Goal: Information Seeking & Learning: Learn about a topic

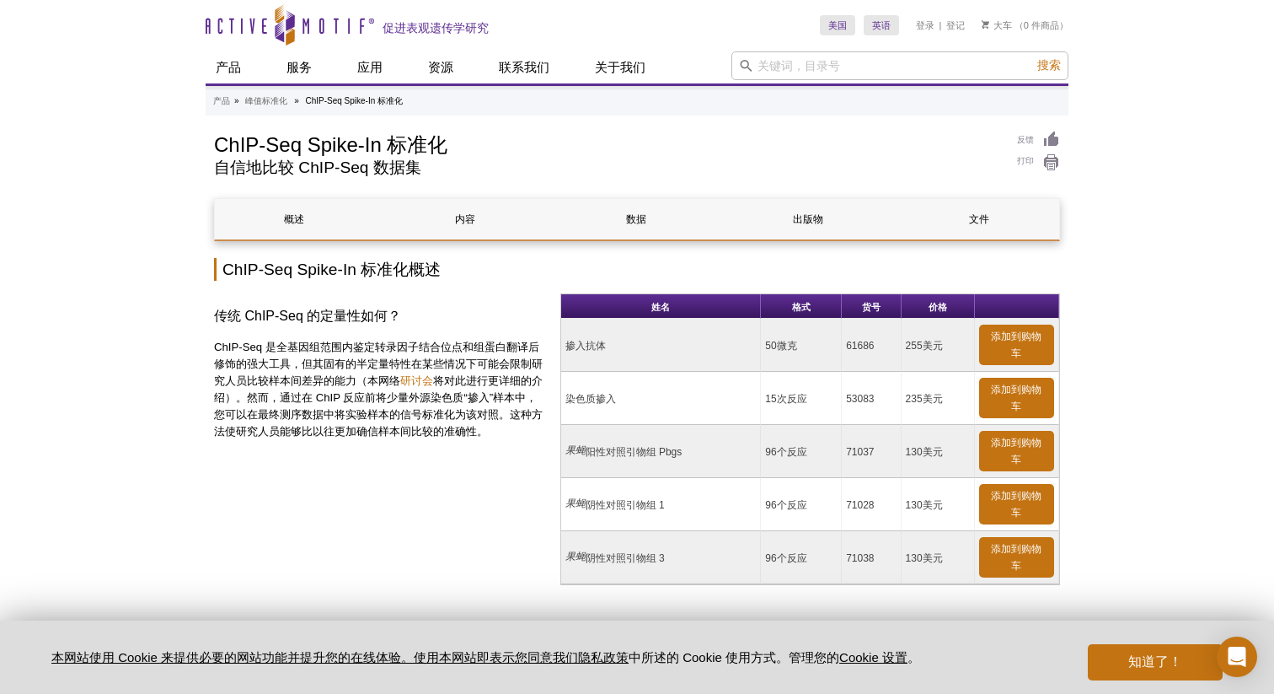
scroll to position [6522, 0]
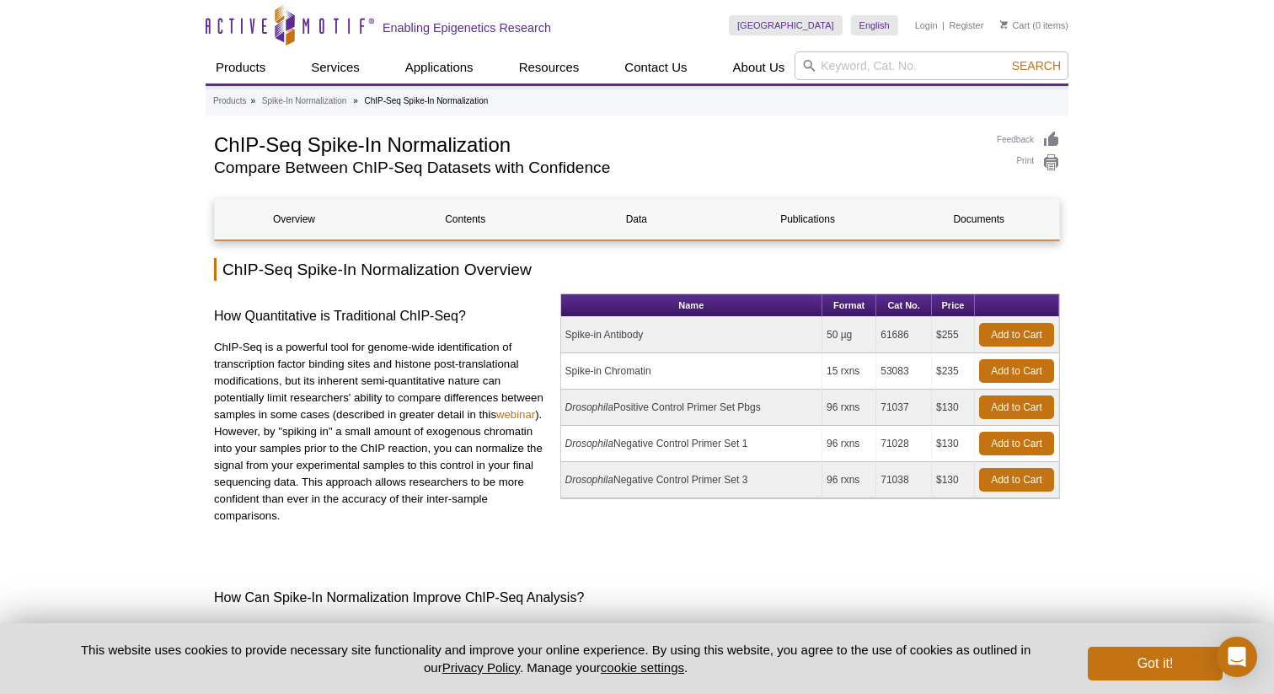
scroll to position [6522, 0]
drag, startPoint x: 668, startPoint y: 537, endPoint x: 645, endPoint y: 503, distance: 40.7
click at [667, 537] on div "Name Format Cat No. Price Spike-in Antibody 50 µg 61686 $255 Add to Cart Spike-…" at bounding box center [810, 423] width 500 height 260
click at [861, 62] on input "search" at bounding box center [932, 65] width 274 height 29
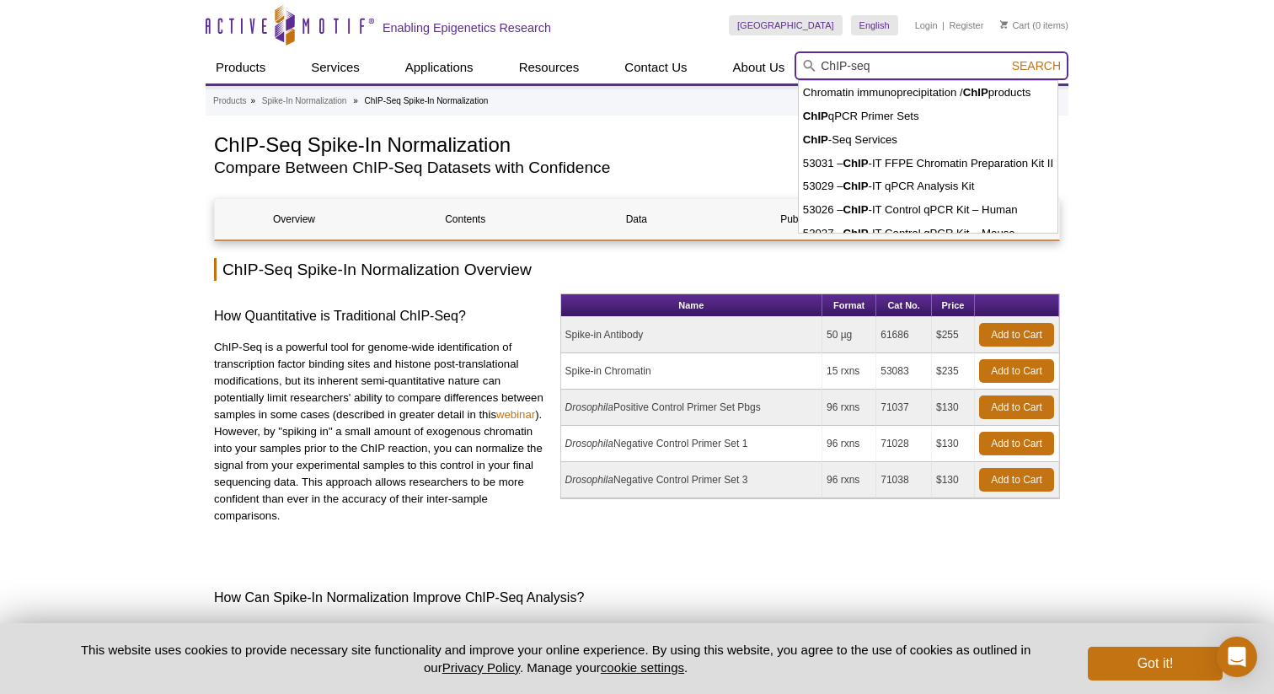
type input "ChIP-seq"
click at [1007, 58] on button "Search" at bounding box center [1036, 65] width 59 height 15
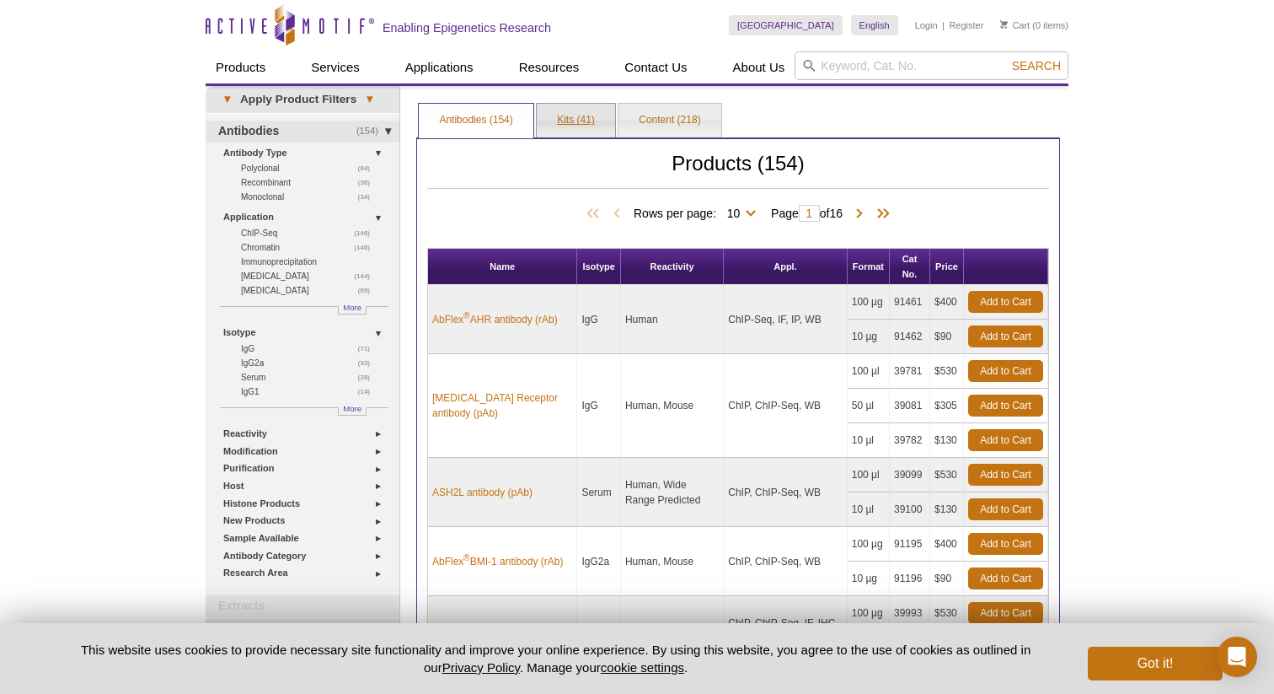
click at [592, 122] on link "Kits (41)" at bounding box center [576, 121] width 78 height 34
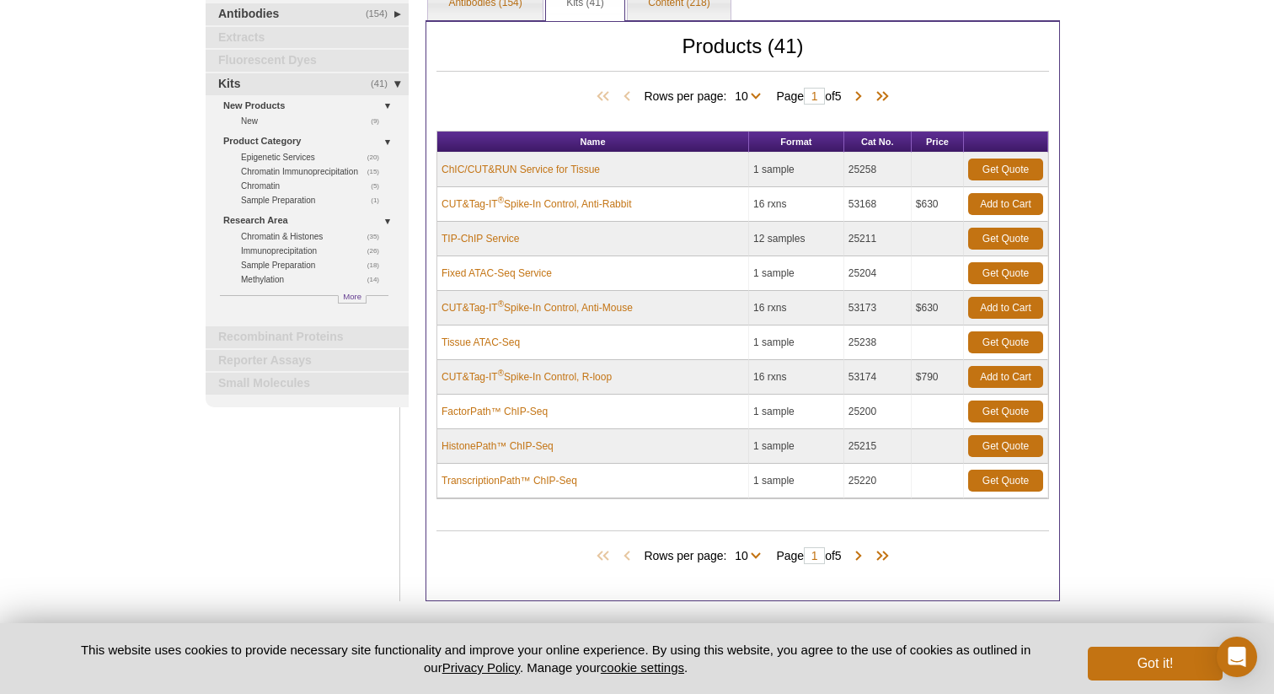
scroll to position [122, 0]
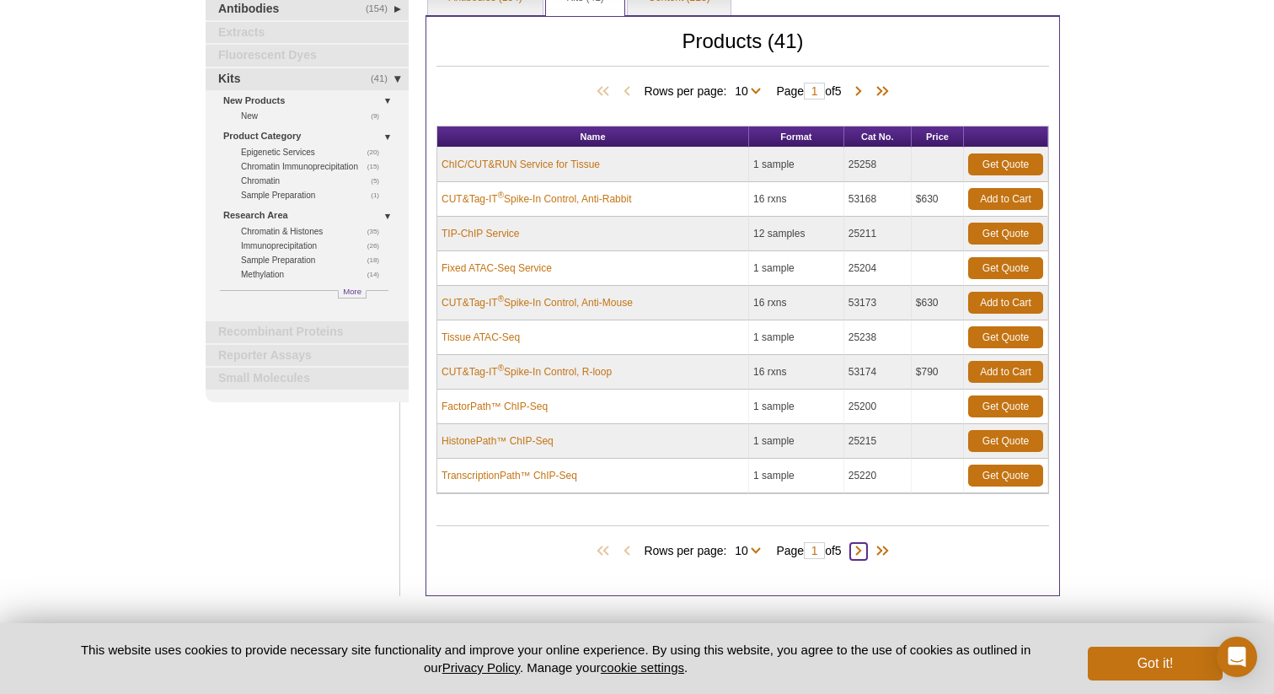
click at [861, 550] on span at bounding box center [858, 551] width 17 height 17
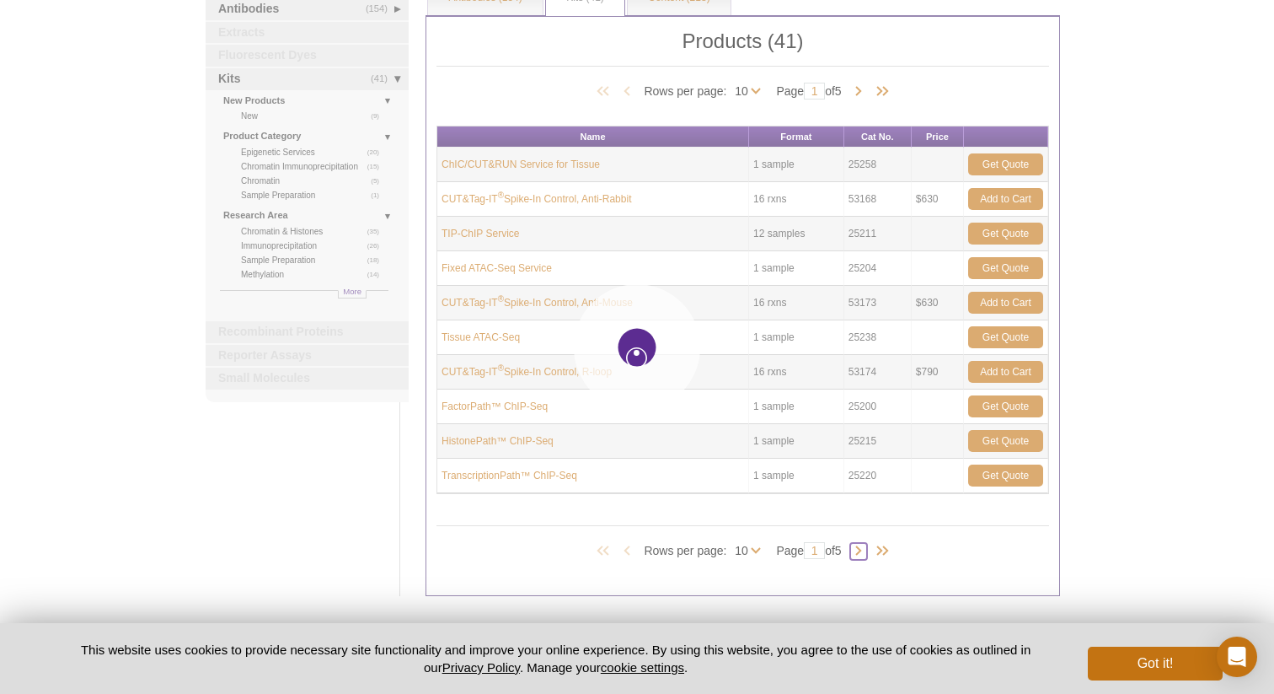
type input "2"
